Goal: Information Seeking & Learning: Understand process/instructions

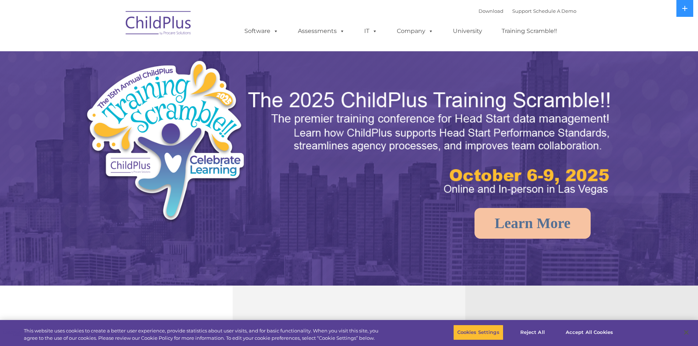
select select "MEDIUM"
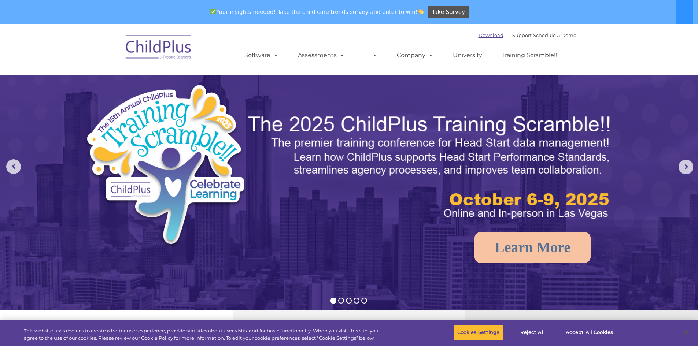
click at [486, 34] on link "Download" at bounding box center [490, 35] width 25 height 6
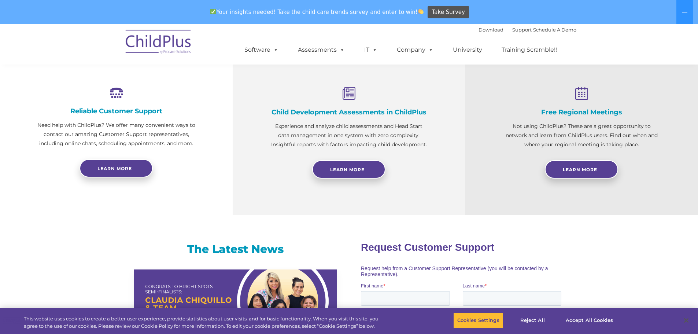
scroll to position [268, 0]
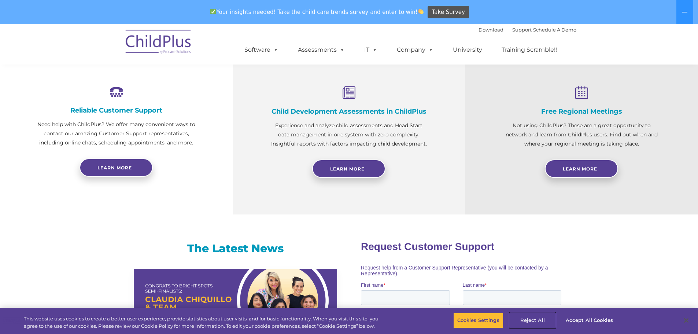
click at [540, 322] on button "Reject All" at bounding box center [532, 319] width 46 height 15
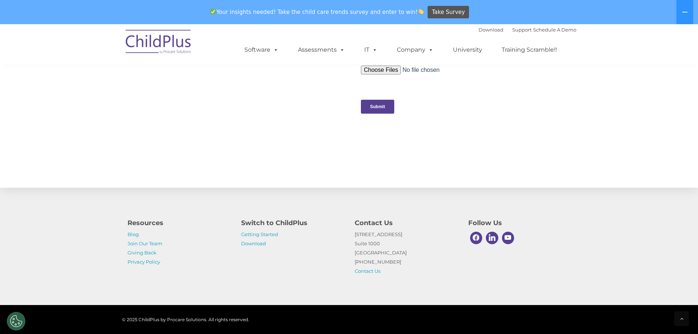
scroll to position [736, 0]
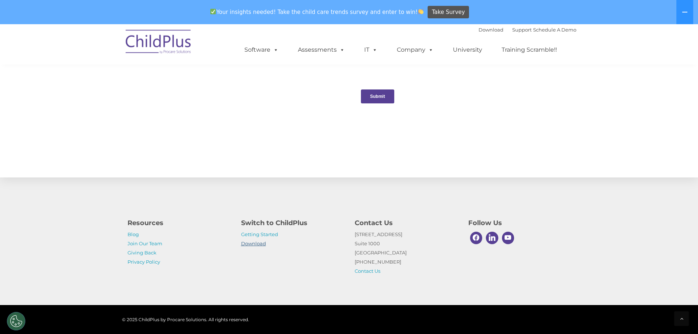
click at [242, 242] on link "Download" at bounding box center [253, 243] width 25 height 6
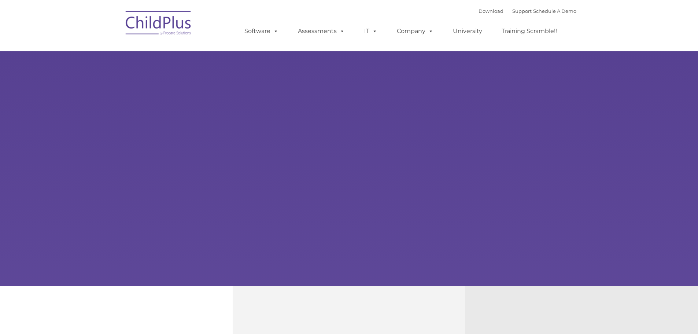
type input ""
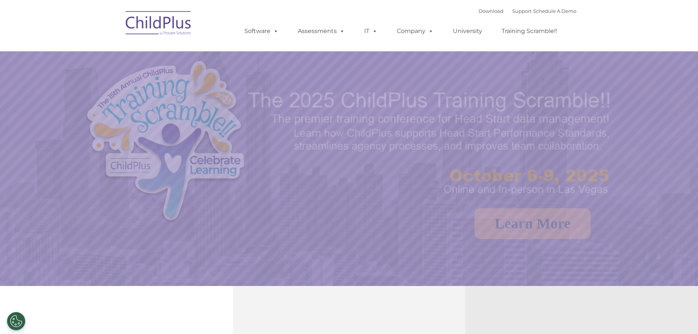
select select "MEDIUM"
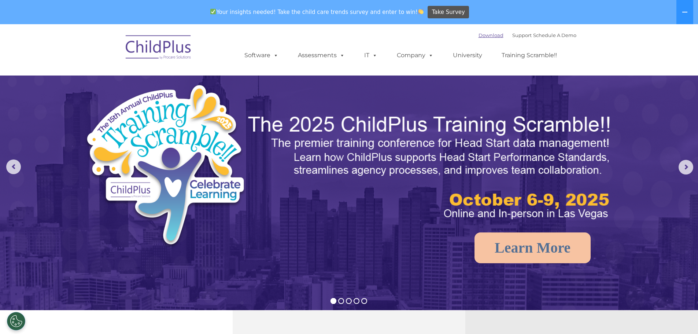
click at [484, 36] on link "Download" at bounding box center [490, 35] width 25 height 6
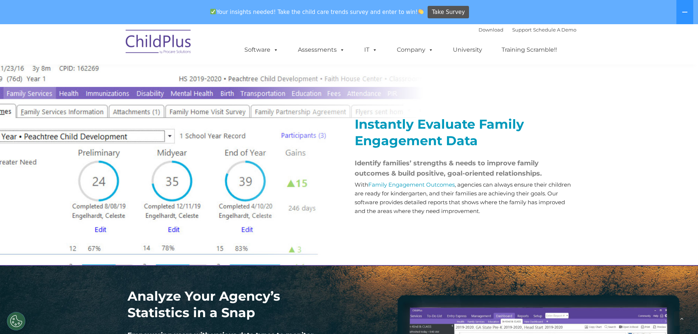
scroll to position [811, 0]
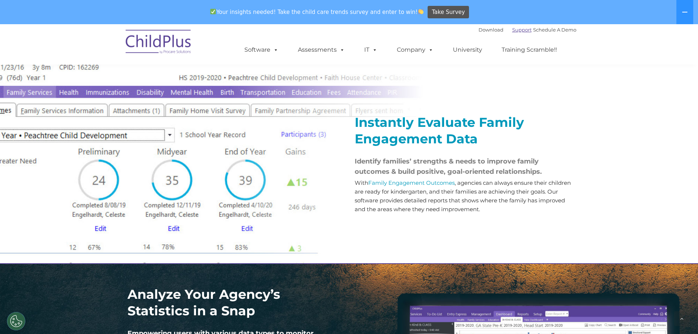
click at [512, 27] on link "Support" at bounding box center [521, 30] width 19 height 6
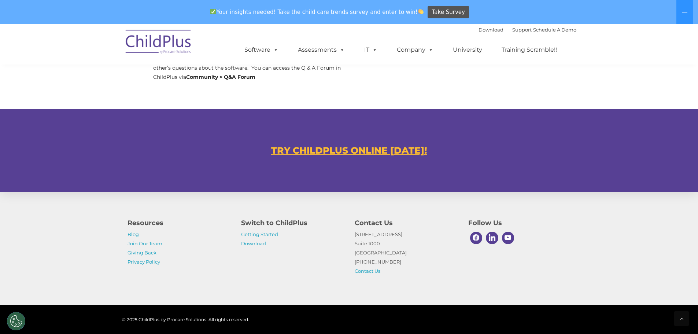
scroll to position [403, 0]
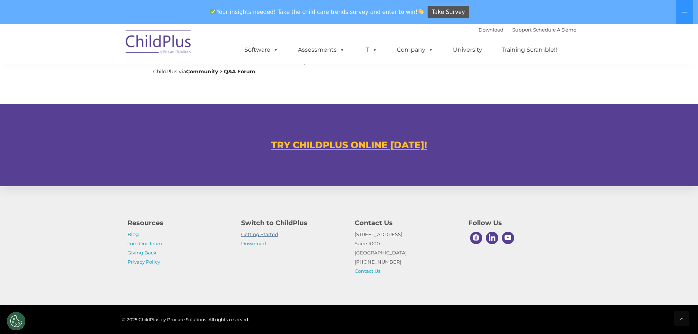
click at [263, 234] on link "Getting Started" at bounding box center [259, 234] width 37 height 6
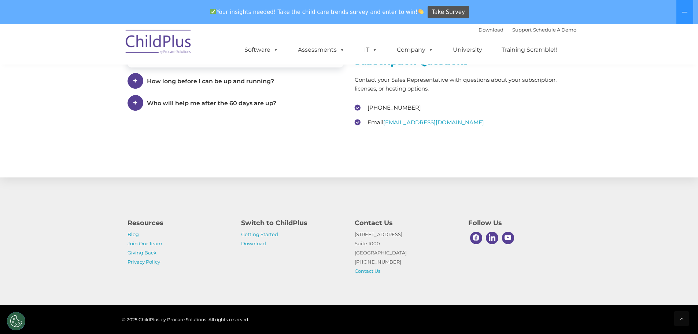
scroll to position [1103, 0]
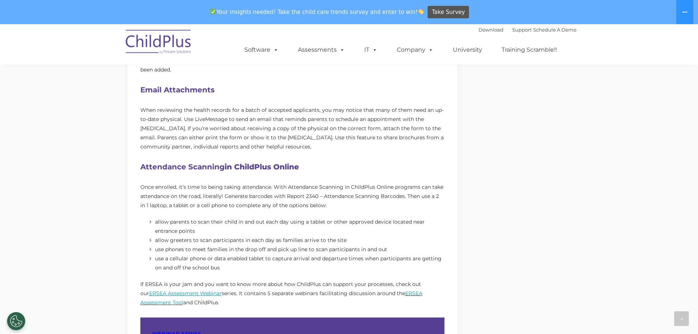
scroll to position [440, 0]
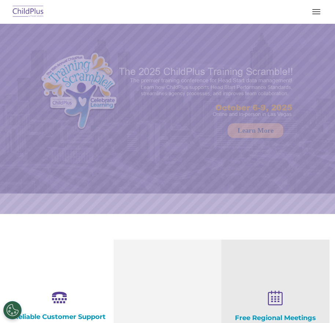
select select "MEDIUM"
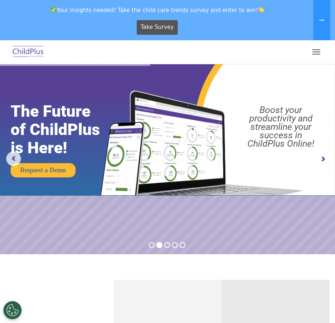
click at [320, 157] on rs-arrow at bounding box center [322, 159] width 15 height 15
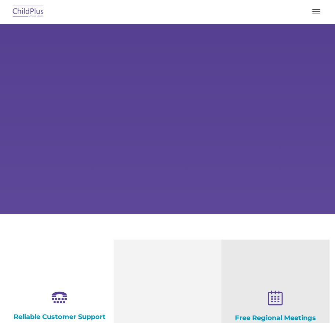
select select "MEDIUM"
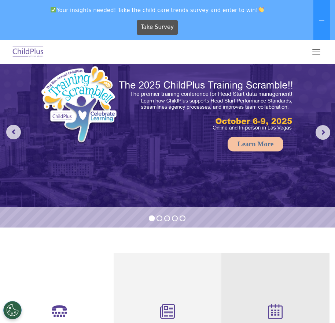
scroll to position [26, 0]
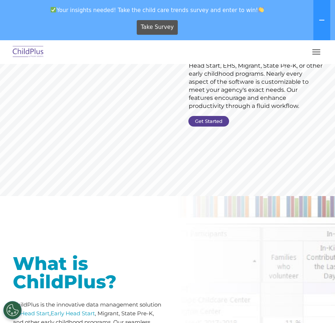
scroll to position [112, 0]
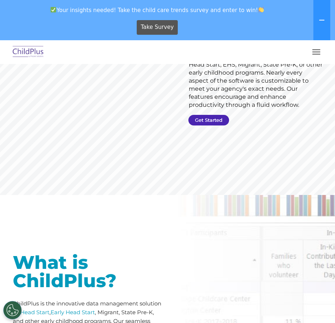
click at [210, 119] on link "Get Started" at bounding box center [208, 120] width 41 height 11
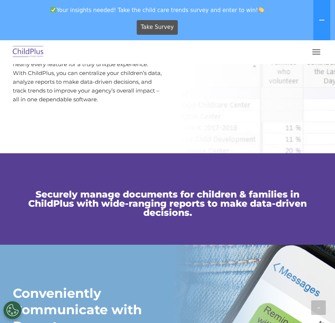
scroll to position [387, 0]
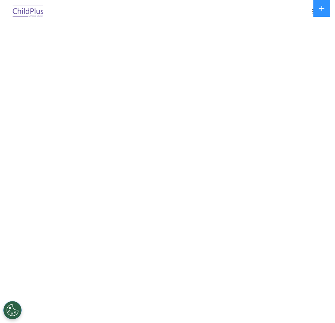
select select "MEDIUM"
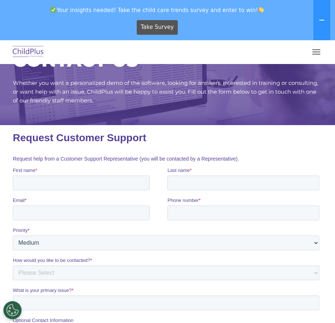
scroll to position [38, 0]
